Goal: Information Seeking & Learning: Learn about a topic

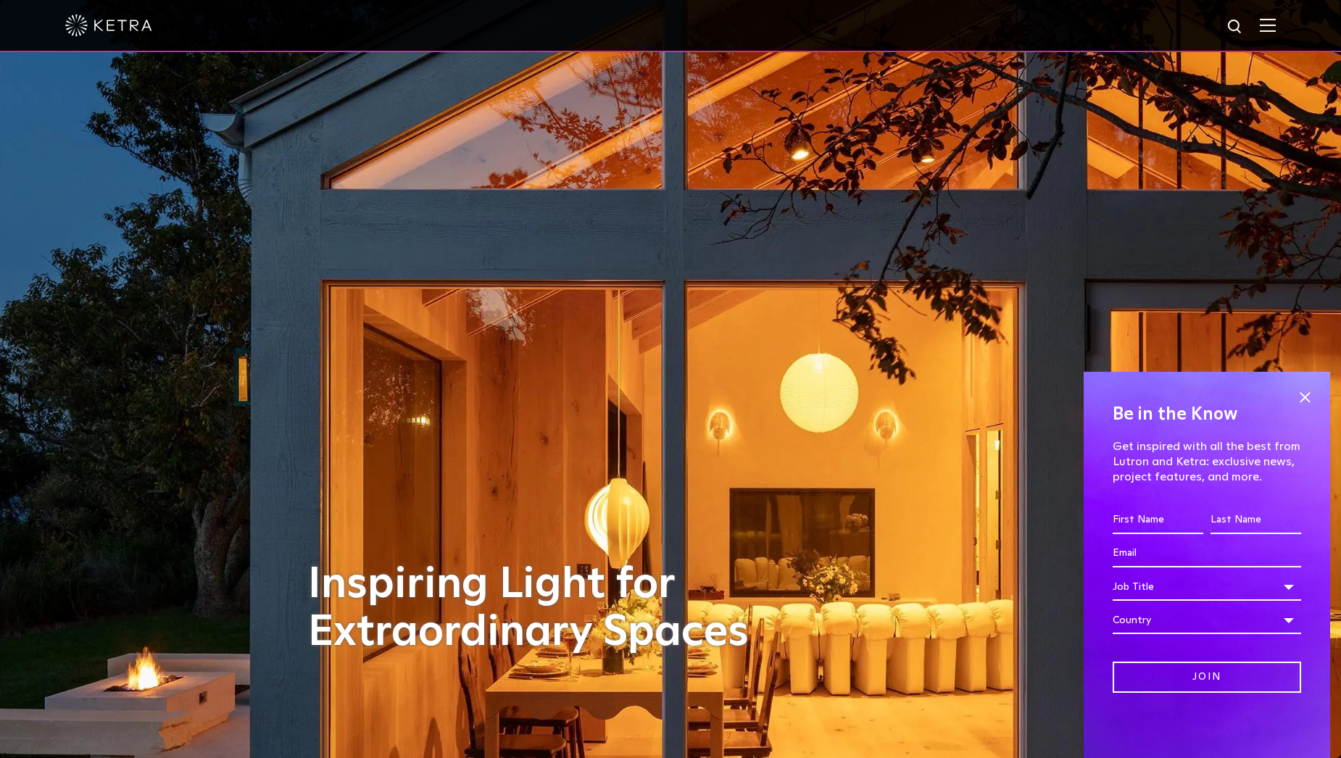
drag, startPoint x: 261, startPoint y: 480, endPoint x: 294, endPoint y: 225, distance: 257.4
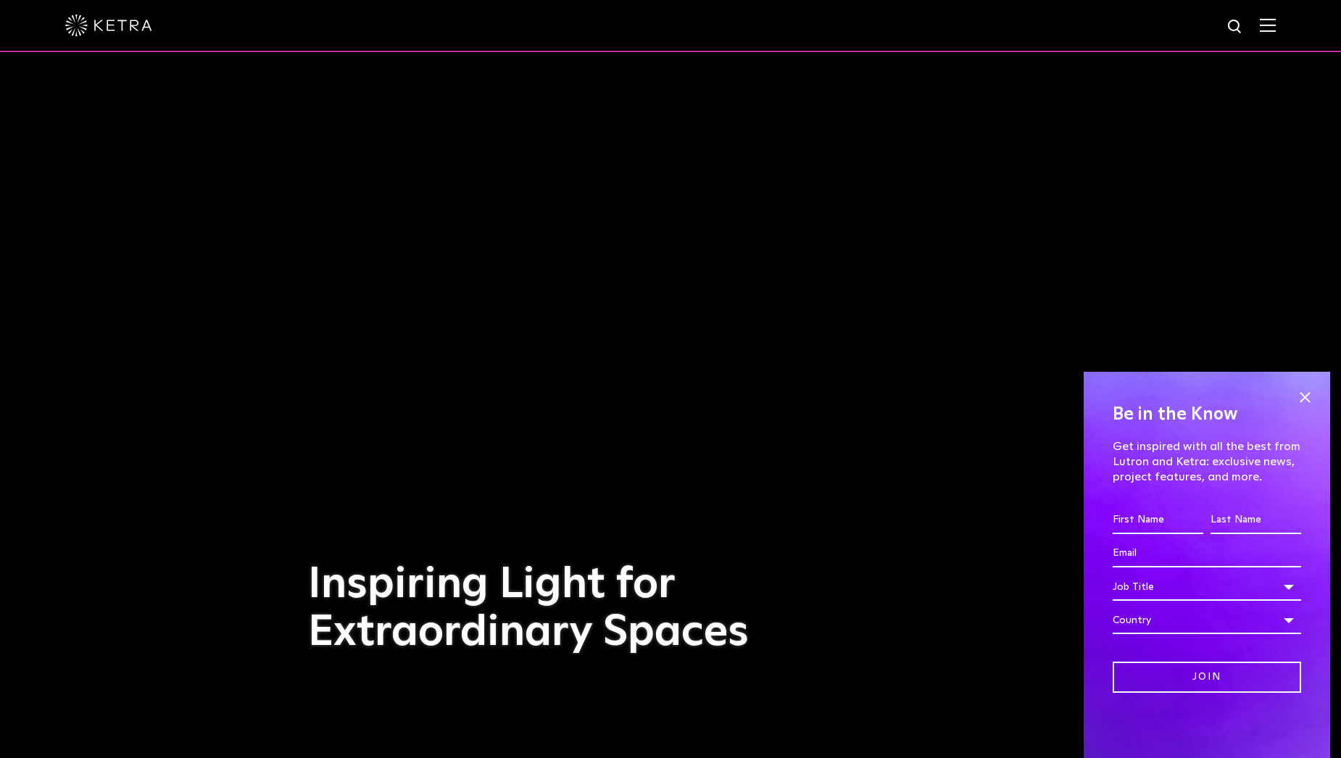
click at [1276, 30] on img at bounding box center [1268, 25] width 16 height 14
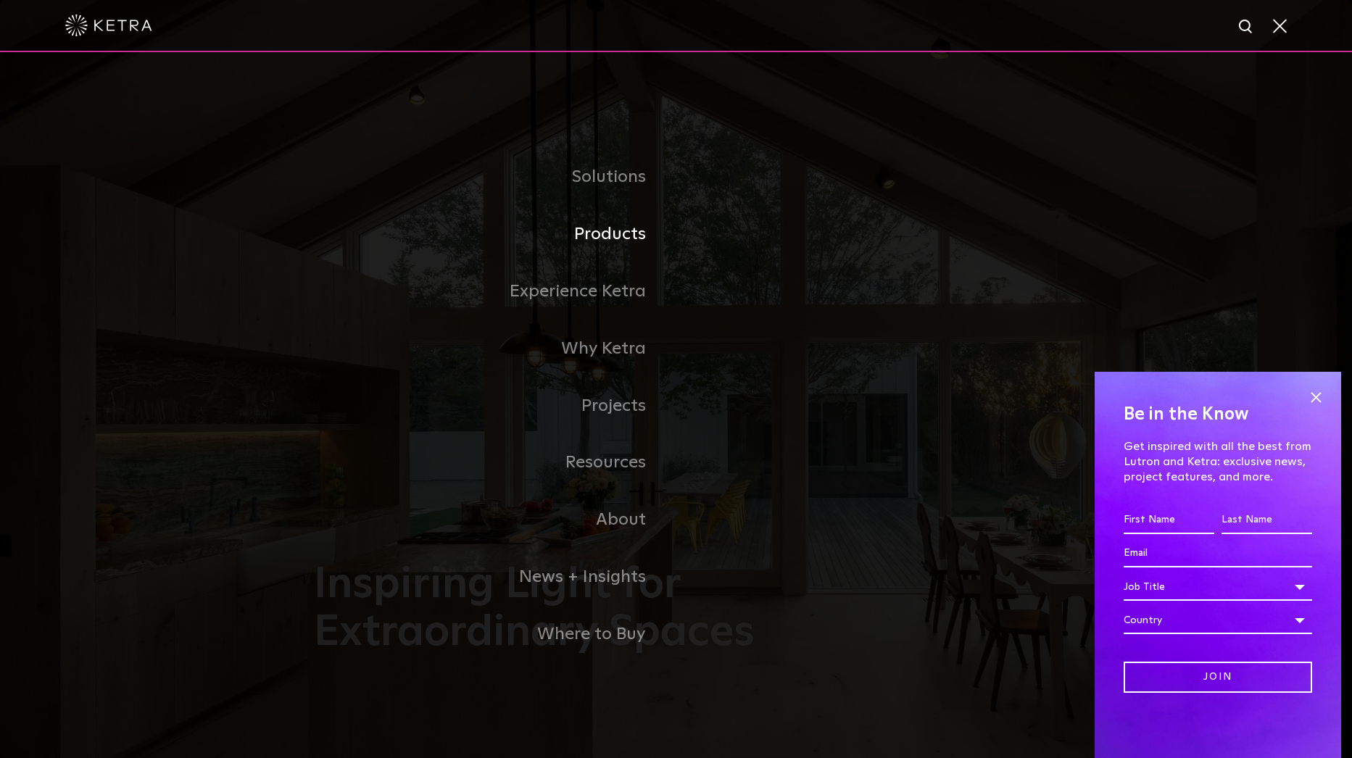
drag, startPoint x: 600, startPoint y: 236, endPoint x: 717, endPoint y: 233, distance: 117.5
click at [600, 236] on link "Products" at bounding box center [495, 234] width 363 height 57
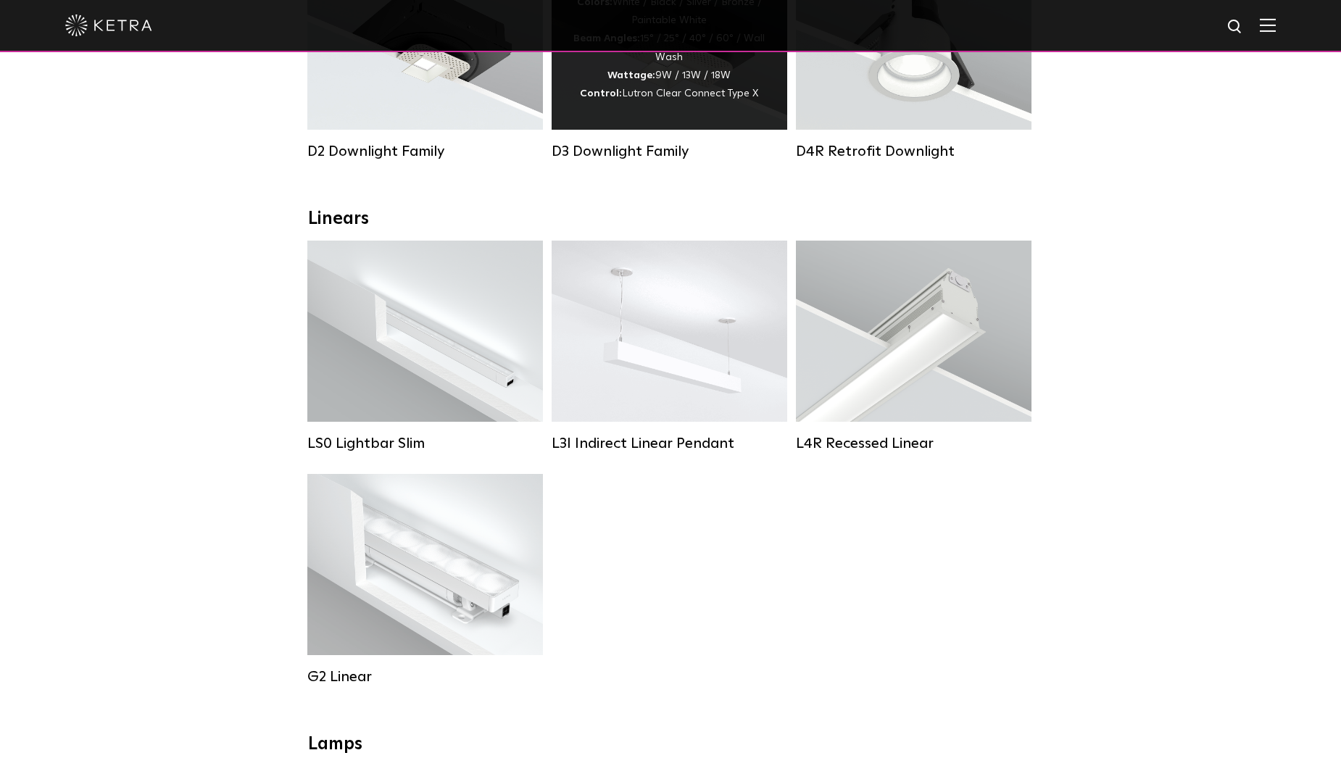
scroll to position [363, 0]
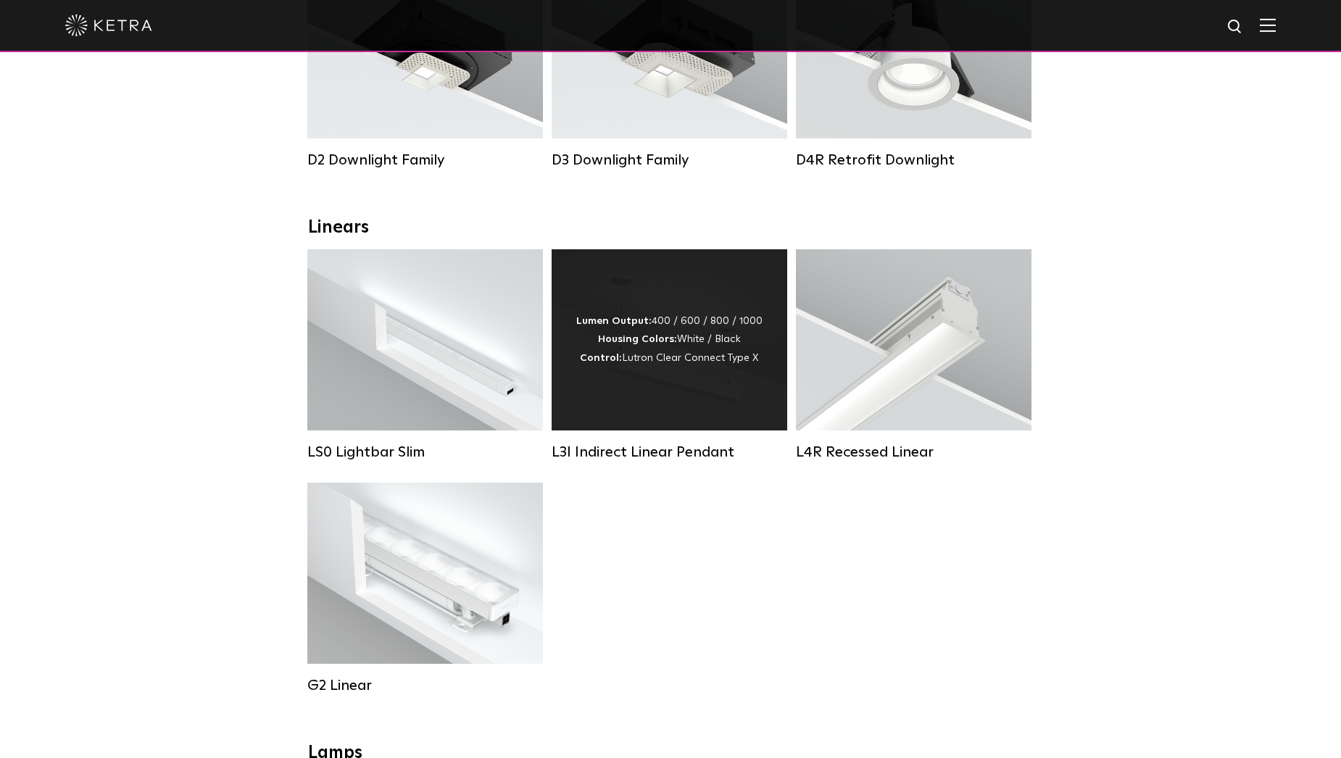
click at [690, 355] on div "Lumen Output: 400 / 600 / 800 / 1000 Housing Colors: White / Black Control: Lut…" at bounding box center [669, 340] width 186 height 55
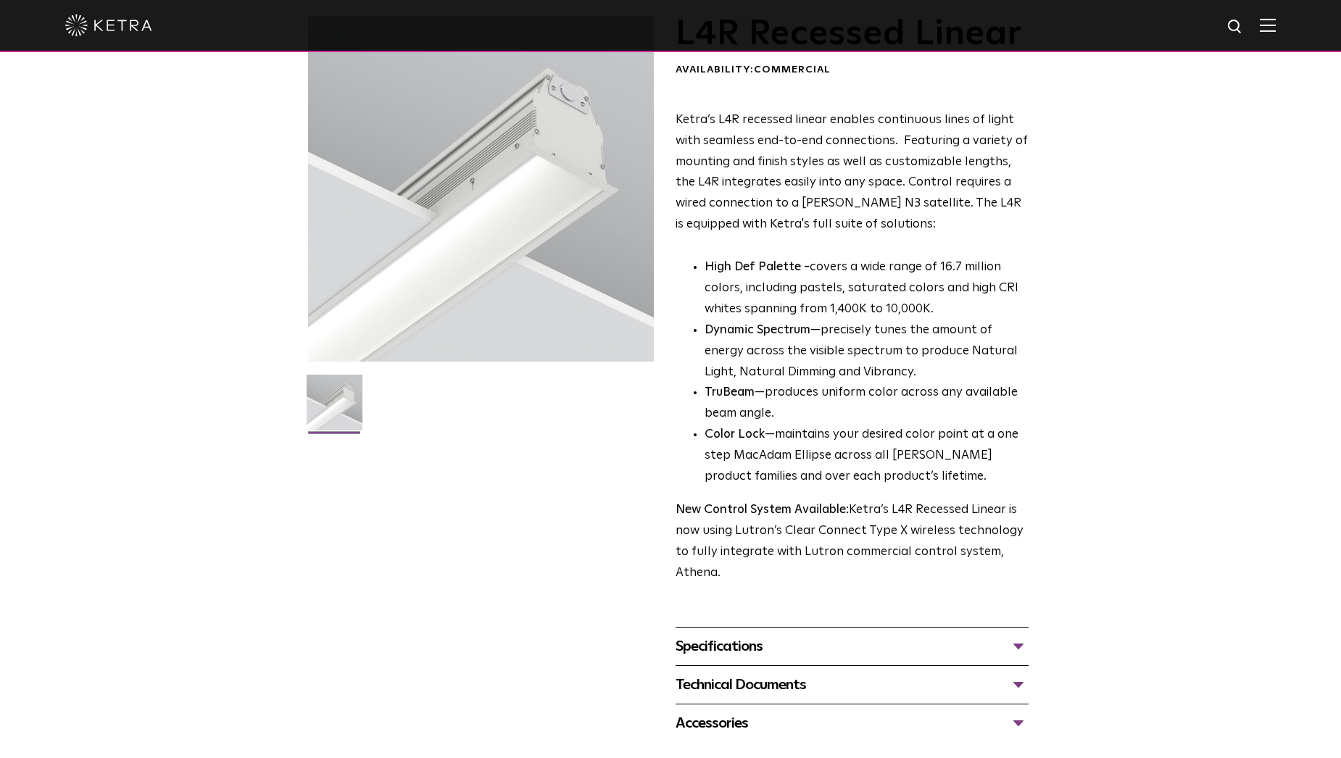
scroll to position [145, 0]
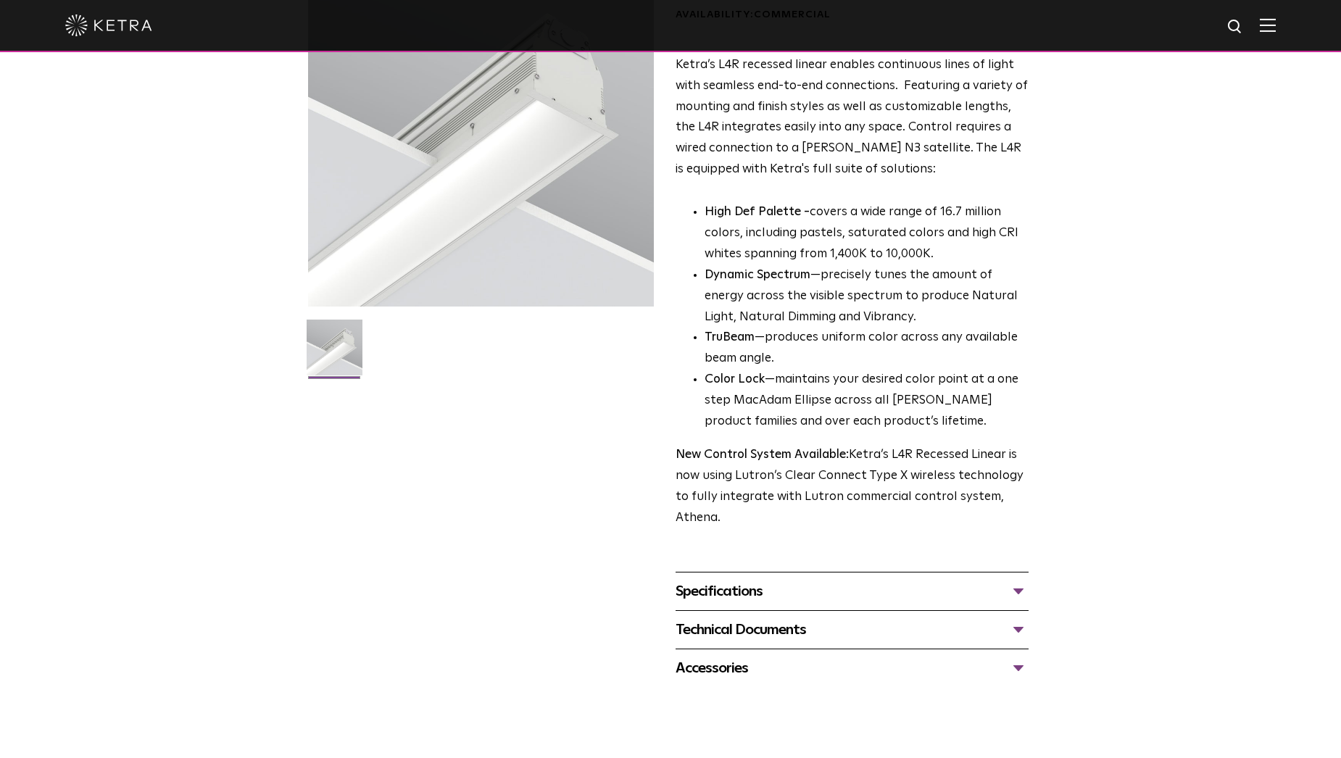
click at [730, 588] on div "Specifications" at bounding box center [852, 591] width 353 height 23
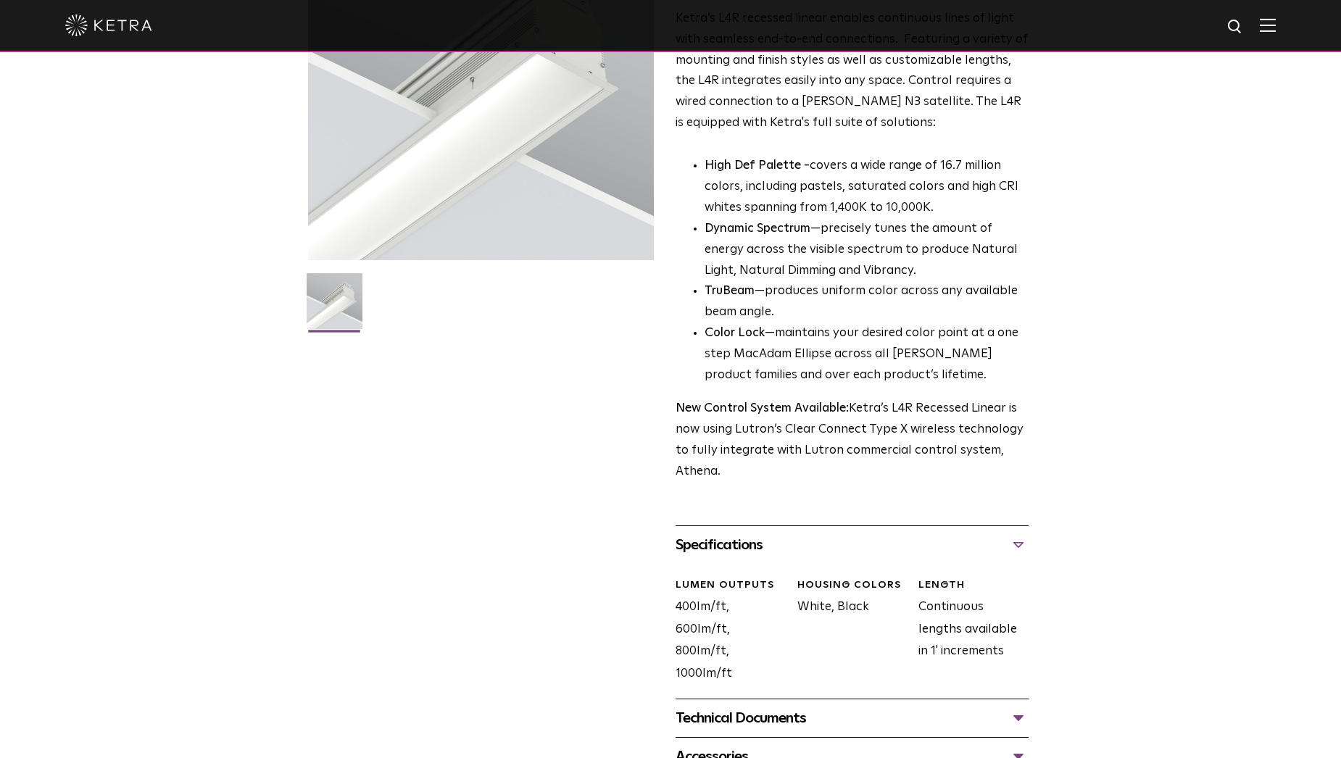
scroll to position [363, 0]
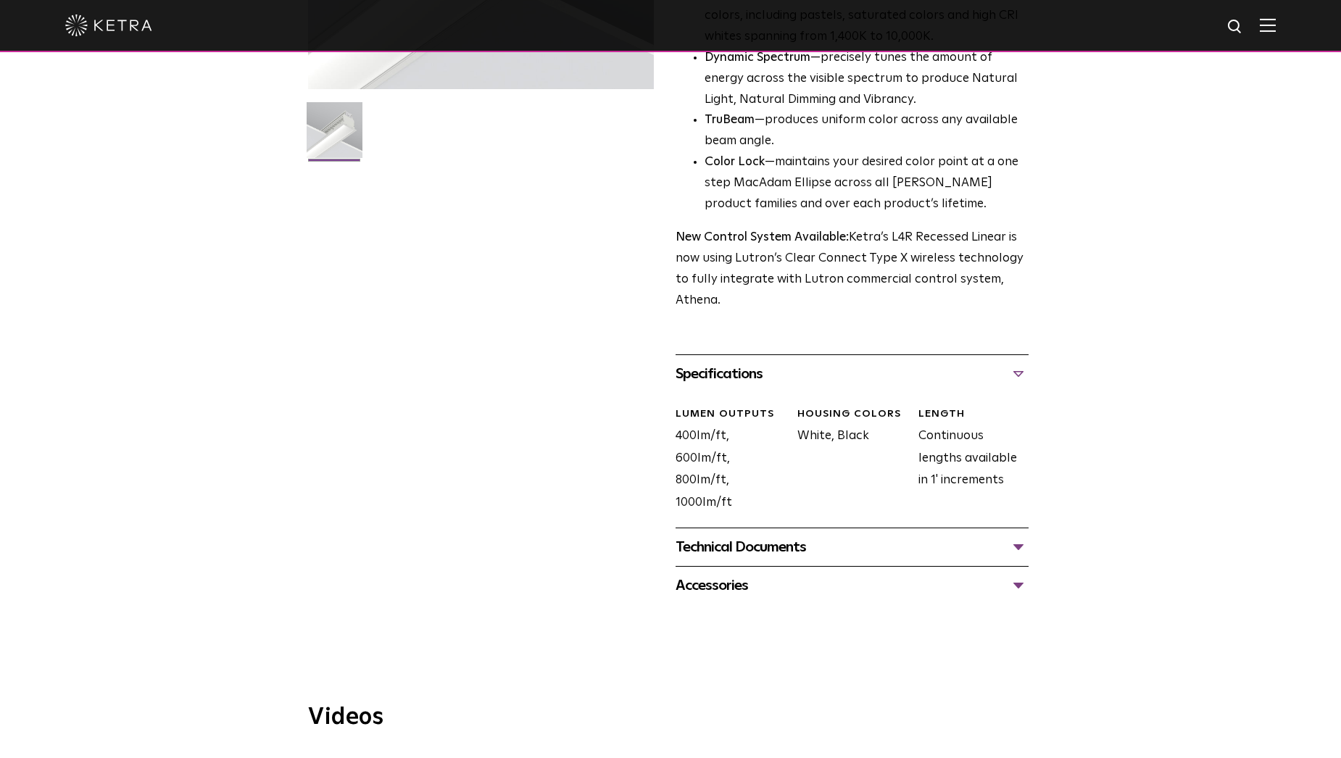
click at [1008, 546] on div "Technical Documents" at bounding box center [852, 547] width 353 height 23
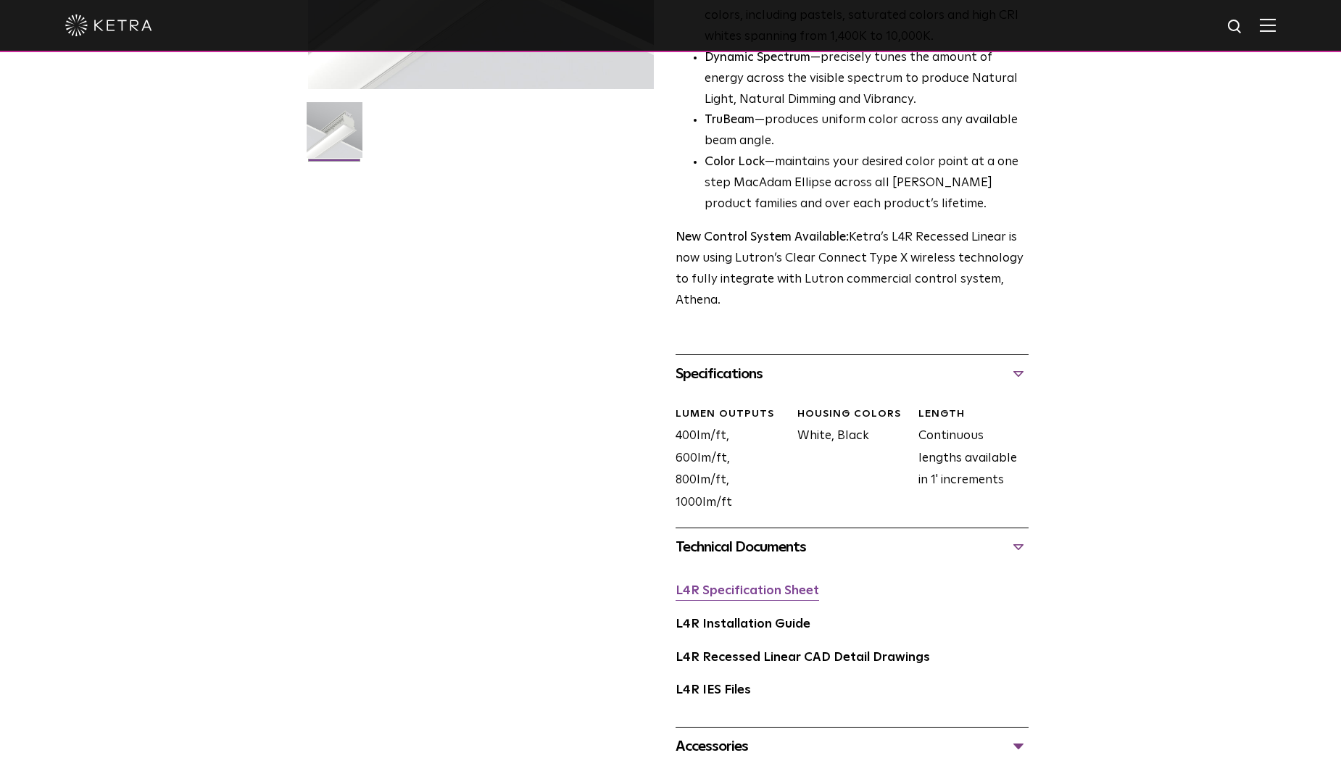
click at [778, 595] on link "L4R Specification Sheet" at bounding box center [748, 591] width 144 height 12
